Goal: Task Accomplishment & Management: Complete application form

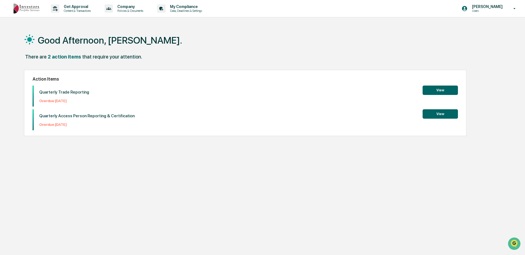
click at [445, 89] on button "View" at bounding box center [439, 90] width 35 height 9
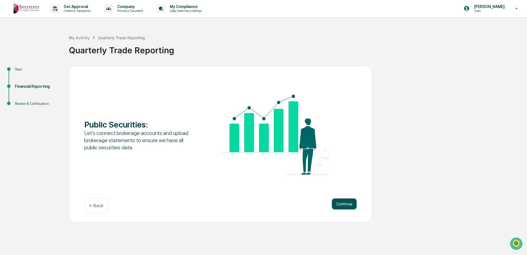
click at [346, 204] on button "Continue" at bounding box center [344, 203] width 25 height 11
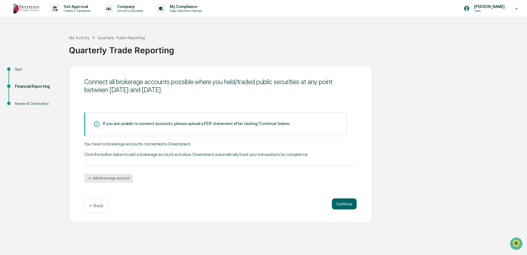
click at [106, 177] on button "Add Brokerage Account" at bounding box center [108, 178] width 49 height 9
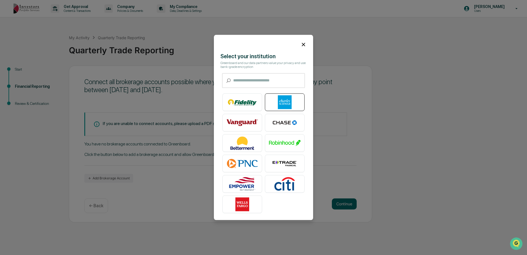
click at [286, 102] on img at bounding box center [284, 102] width 31 height 14
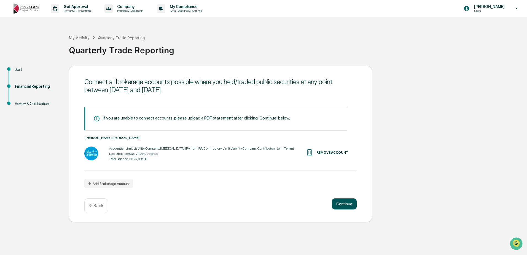
click at [342, 205] on button "Continue" at bounding box center [344, 203] width 25 height 11
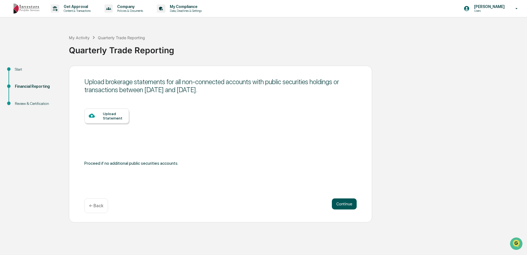
click at [347, 203] on button "Continue" at bounding box center [344, 203] width 25 height 11
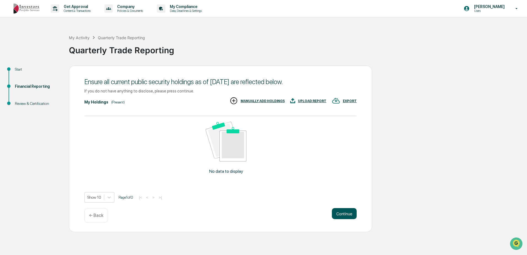
click at [346, 212] on button "Continue" at bounding box center [344, 213] width 25 height 11
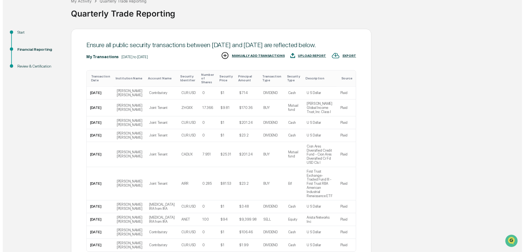
scroll to position [55, 0]
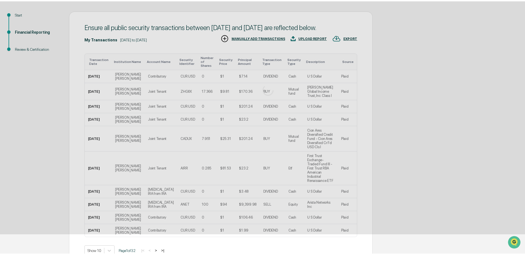
scroll to position [0, 0]
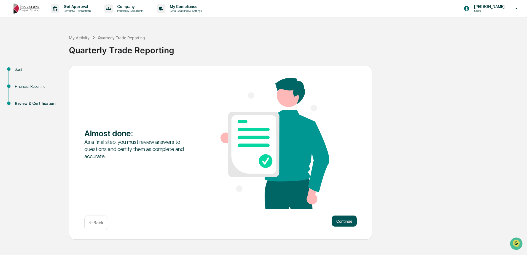
click at [341, 222] on button "Continue" at bounding box center [344, 220] width 25 height 11
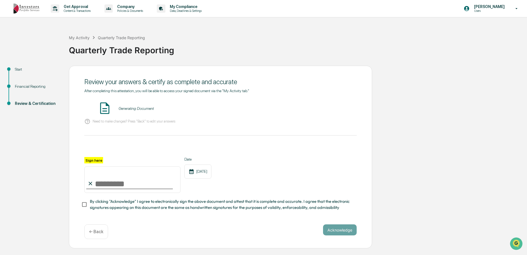
click at [112, 181] on input "Sign here" at bounding box center [132, 179] width 96 height 26
type input "**********"
click at [200, 172] on div "[DATE]" at bounding box center [198, 171] width 27 height 14
click at [205, 173] on div "[DATE]" at bounding box center [198, 171] width 27 height 14
click at [191, 170] on icon at bounding box center [192, 171] width 4 height 5
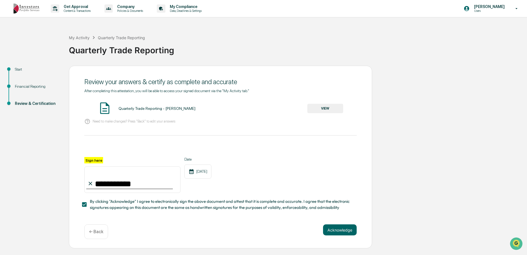
click at [191, 170] on icon at bounding box center [192, 171] width 4 height 5
click at [340, 232] on button "Acknowledge" at bounding box center [340, 229] width 34 height 11
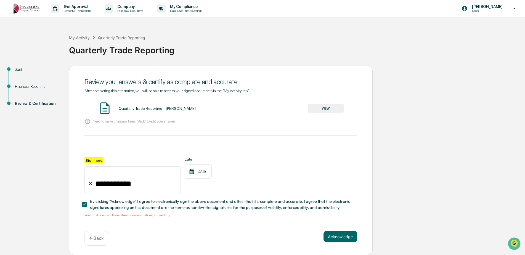
scroll to position [2, 0]
click at [321, 108] on button "VIEW" at bounding box center [326, 108] width 36 height 9
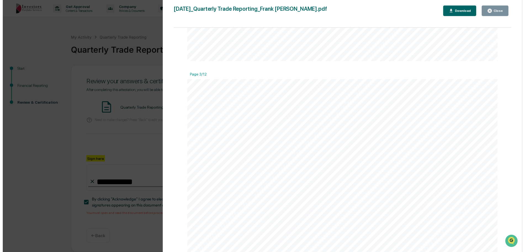
scroll to position [910, 0]
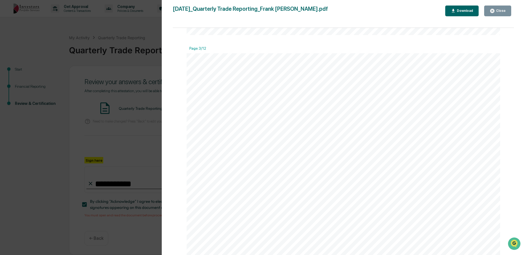
click at [492, 10] on icon "button" at bounding box center [492, 11] width 4 height 4
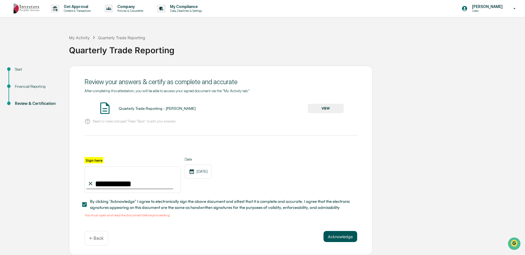
click at [336, 240] on button "Acknowledge" at bounding box center [340, 236] width 34 height 11
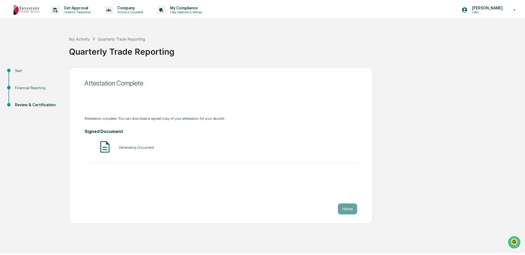
scroll to position [0, 0]
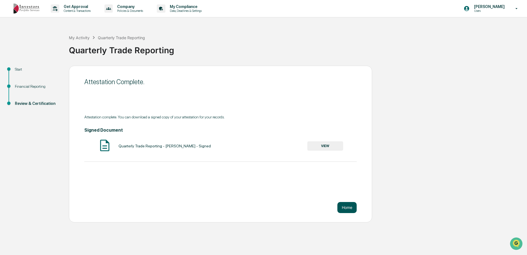
click at [345, 206] on button "Home" at bounding box center [347, 207] width 19 height 11
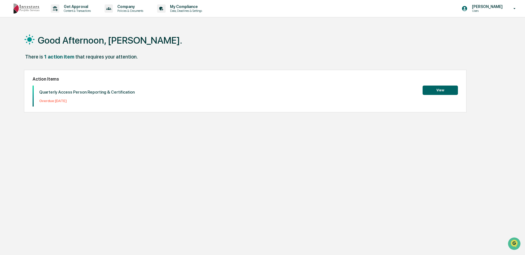
click at [445, 90] on button "View" at bounding box center [439, 90] width 35 height 9
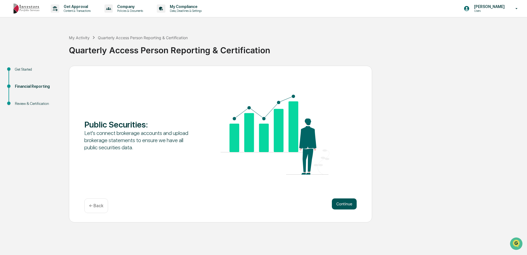
click at [339, 204] on button "Continue" at bounding box center [344, 203] width 25 height 11
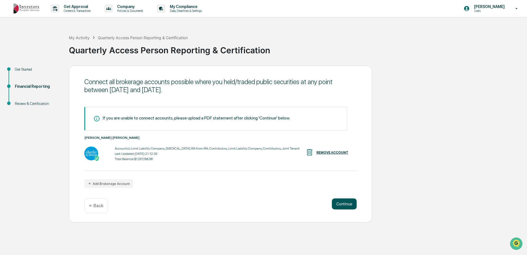
click at [339, 204] on button "Continue" at bounding box center [344, 203] width 25 height 11
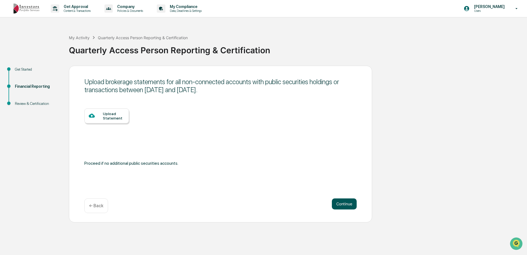
click at [339, 204] on button "Continue" at bounding box center [344, 203] width 25 height 11
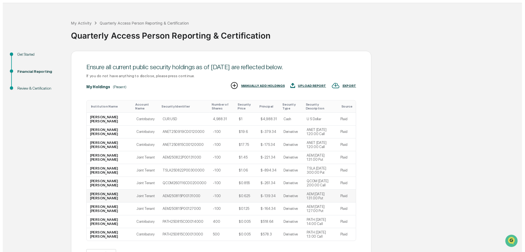
scroll to position [51, 0]
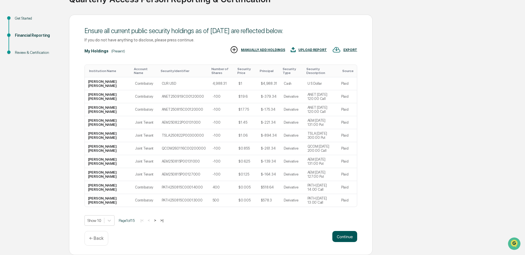
click at [344, 235] on button "Continue" at bounding box center [344, 236] width 25 height 11
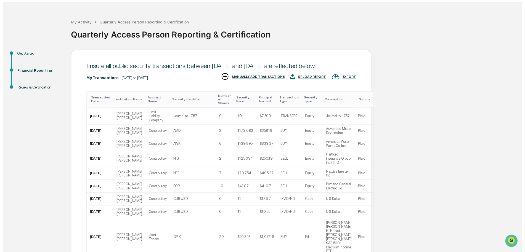
scroll to position [72, 0]
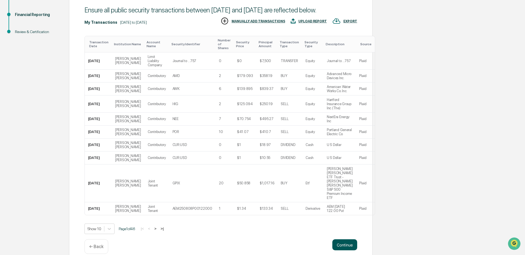
click at [346, 239] on button "Continue" at bounding box center [344, 244] width 25 height 11
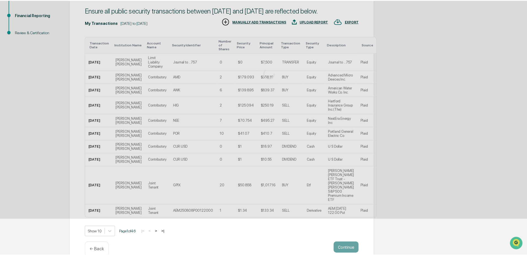
scroll to position [0, 0]
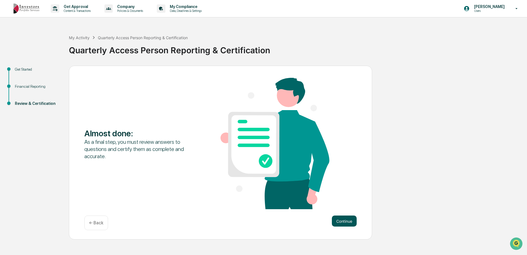
click at [346, 225] on button "Continue" at bounding box center [344, 220] width 25 height 11
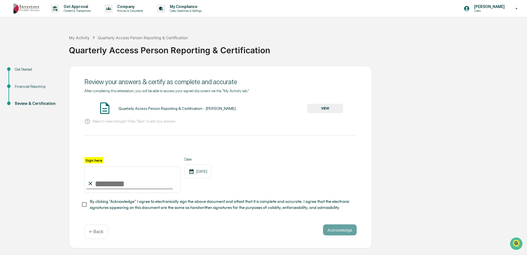
click at [110, 182] on input "Sign here" at bounding box center [132, 179] width 96 height 26
type input "**********"
click at [325, 108] on button "VIEW" at bounding box center [326, 108] width 36 height 9
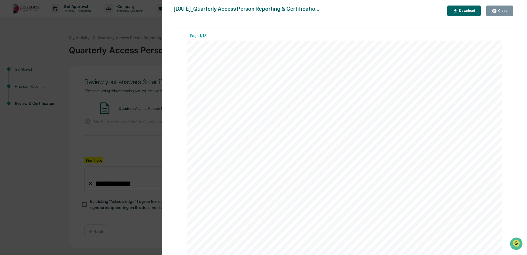
click at [501, 8] on div "Close" at bounding box center [500, 10] width 16 height 5
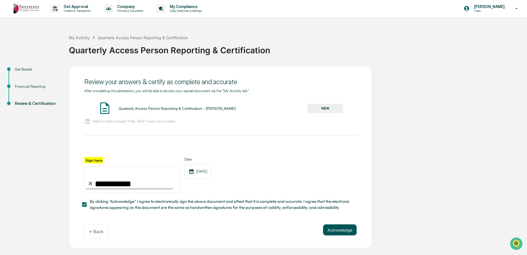
click at [344, 233] on button "Acknowledge" at bounding box center [340, 229] width 34 height 11
